Goal: Navigation & Orientation: Find specific page/section

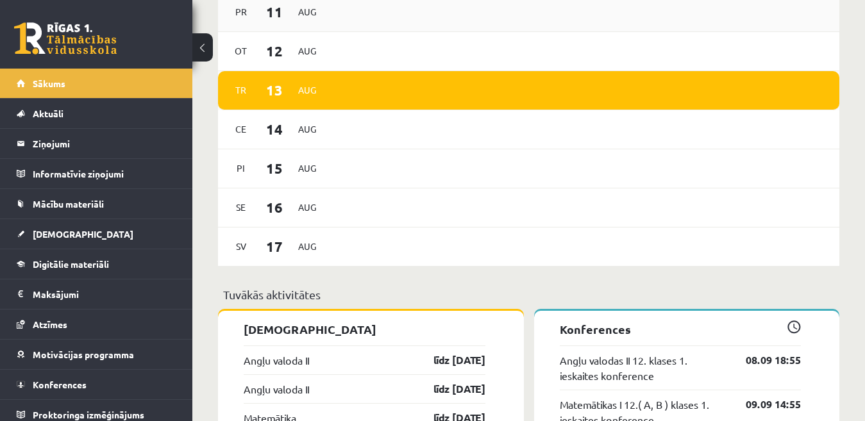
scroll to position [833, 0]
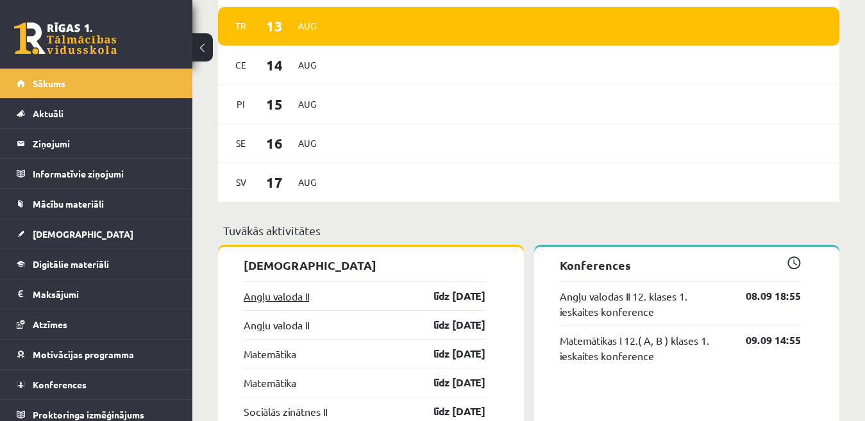
click at [290, 299] on link "Angļu valoda II" at bounding box center [276, 295] width 65 height 15
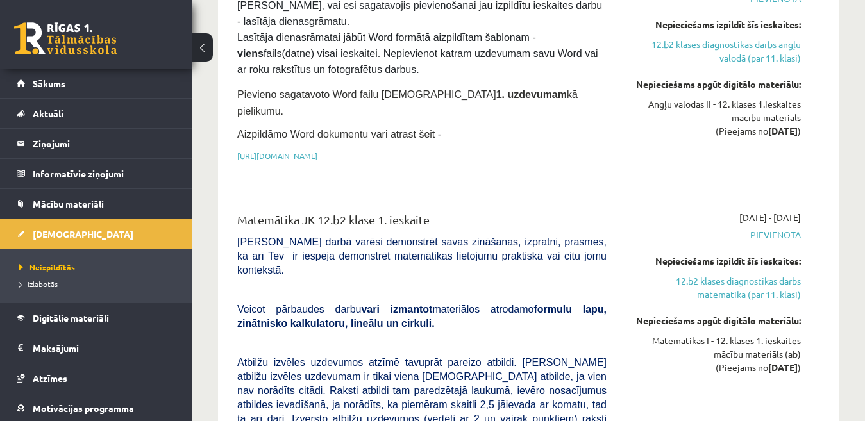
scroll to position [577, 0]
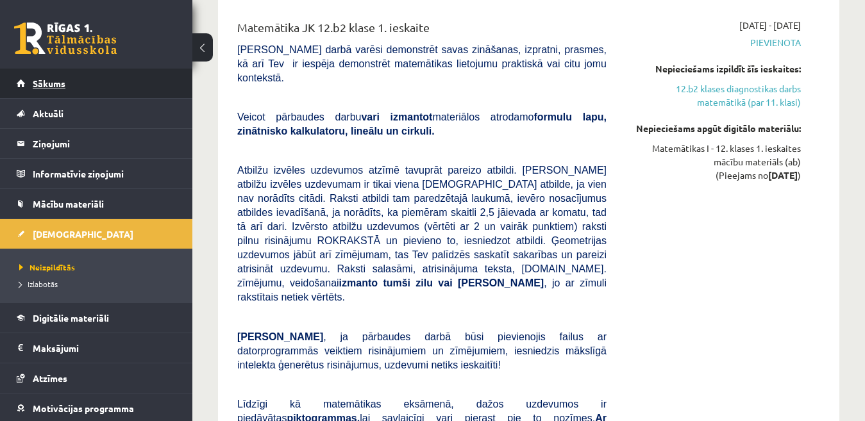
click at [62, 79] on span "Sākums" at bounding box center [49, 84] width 33 height 12
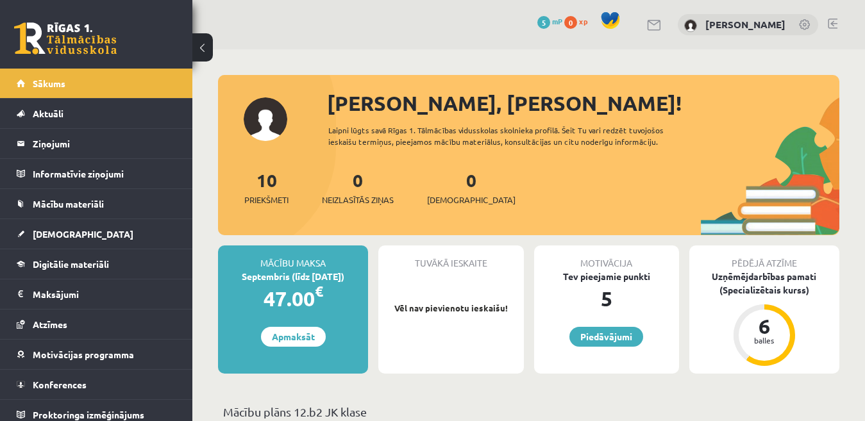
click at [836, 23] on link at bounding box center [833, 24] width 10 height 10
